Goal: Find specific page/section: Find specific page/section

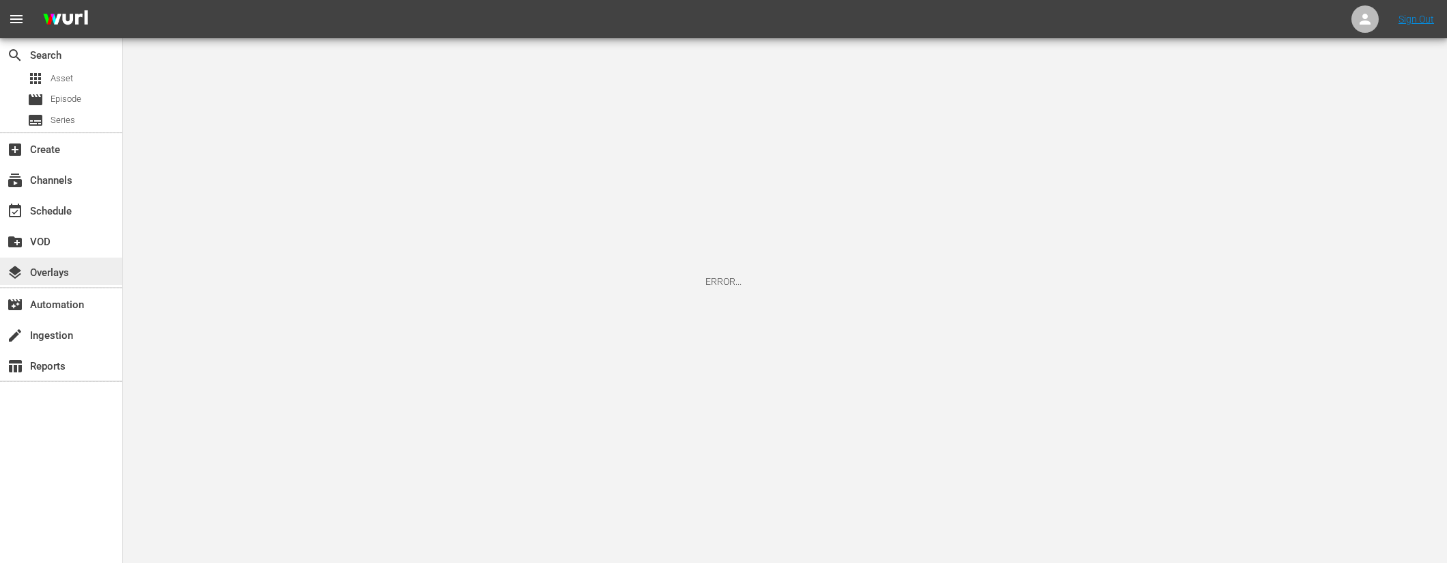
click at [48, 266] on div "layers Overlays" at bounding box center [38, 270] width 77 height 12
